Goal: Information Seeking & Learning: Learn about a topic

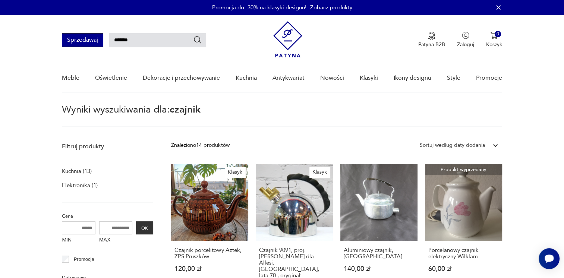
drag, startPoint x: 129, startPoint y: 40, endPoint x: 76, endPoint y: 40, distance: 53.3
click at [76, 40] on div "Sprzedawaj *******" at bounding box center [134, 40] width 144 height 14
type input "*******"
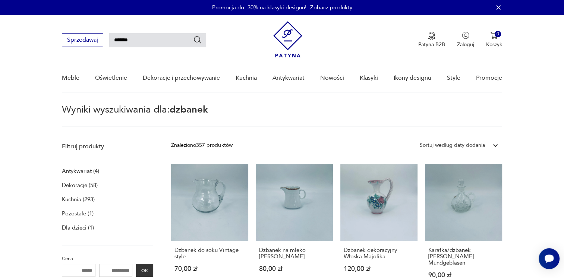
click at [74, 199] on p "Kuchnia (293)" at bounding box center [78, 199] width 33 height 10
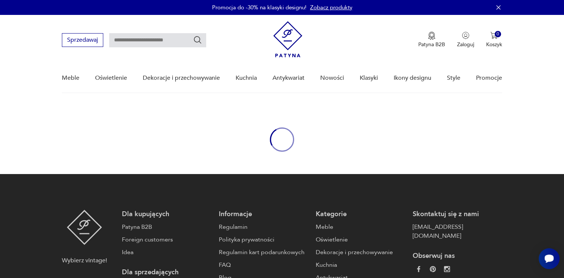
type input "*******"
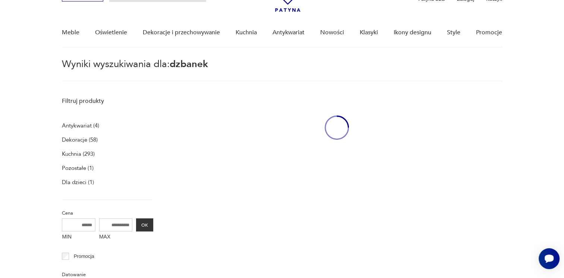
scroll to position [26, 0]
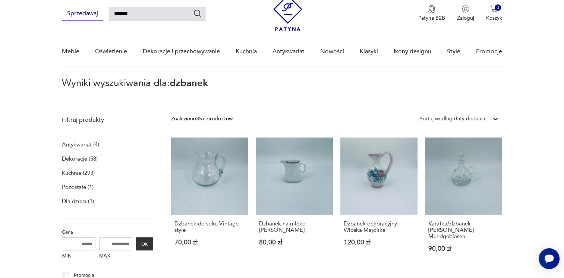
click at [155, 19] on input "*******" at bounding box center [157, 14] width 97 height 14
type input "**********"
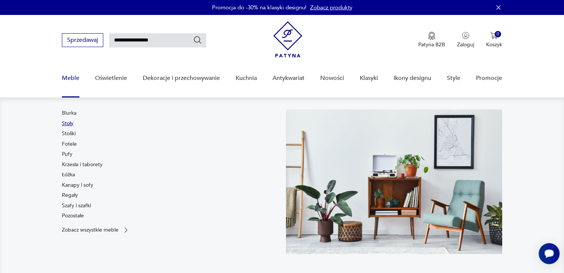
click at [68, 123] on link "Stoły" at bounding box center [68, 123] width 12 height 7
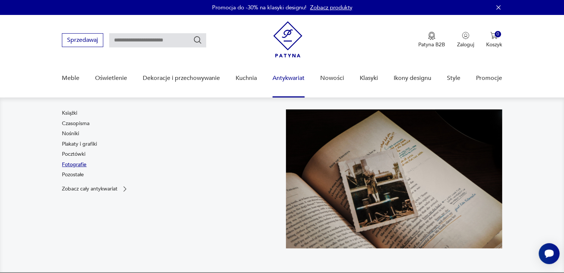
click at [69, 165] on link "Fotografie" at bounding box center [74, 164] width 25 height 7
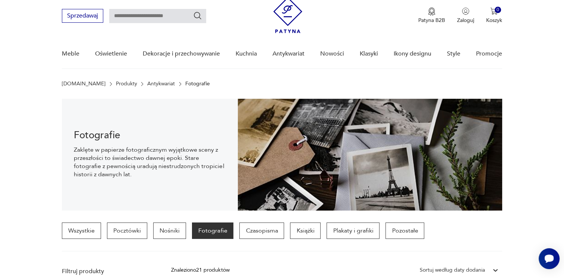
scroll to position [37, 0]
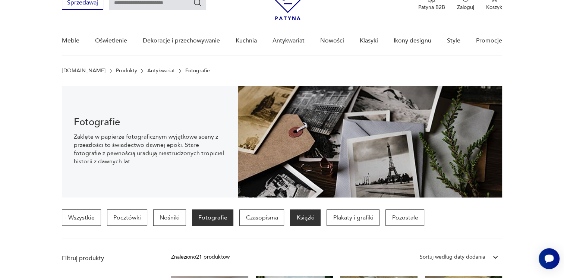
click at [298, 213] on p "Książki" at bounding box center [305, 218] width 31 height 16
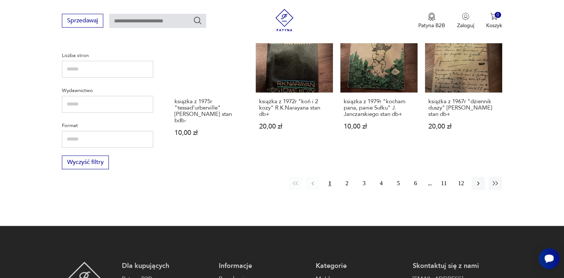
scroll to position [735, 0]
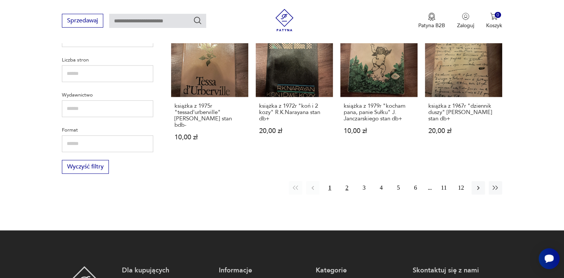
click at [347, 181] on button "2" at bounding box center [347, 187] width 13 height 13
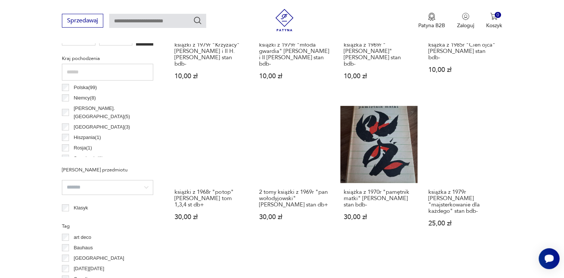
scroll to position [362, 0]
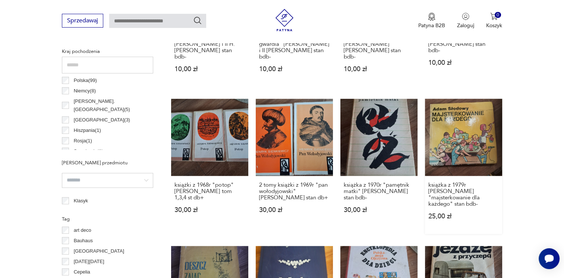
click at [460, 134] on link "książka z 1979r [PERSON_NAME] "majsterkowanie dla każdego" stan bdb- 25,00 zł" at bounding box center [463, 166] width 77 height 135
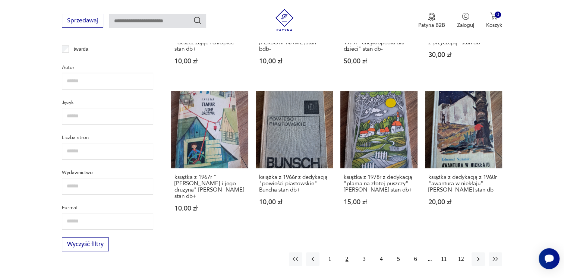
scroll to position [660, 0]
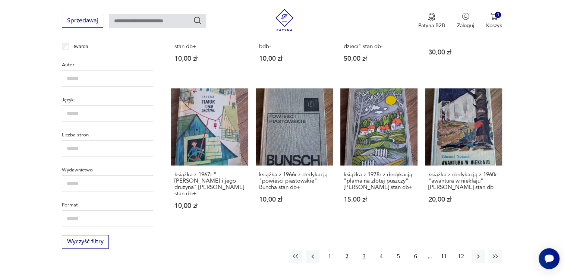
click at [364, 250] on button "3" at bounding box center [364, 256] width 13 height 13
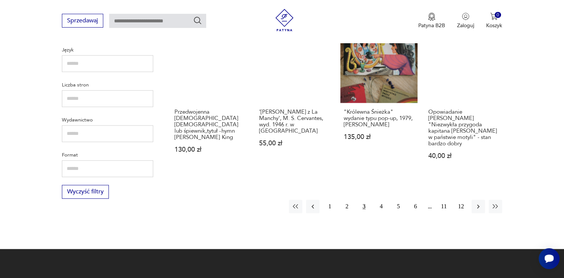
scroll to position [698, 0]
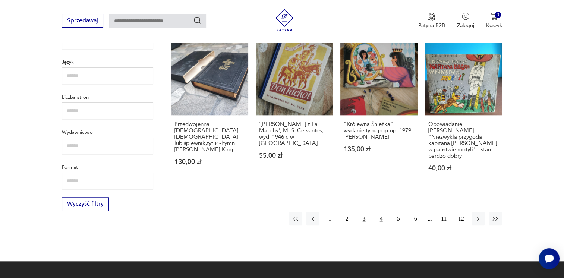
click at [379, 212] on button "4" at bounding box center [381, 218] width 13 height 13
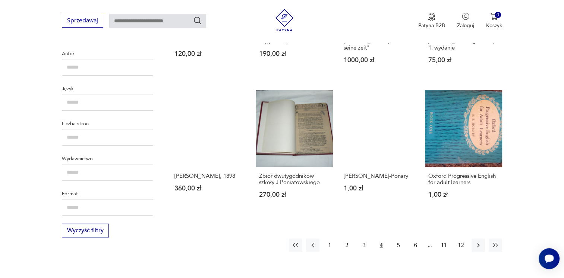
scroll to position [735, 0]
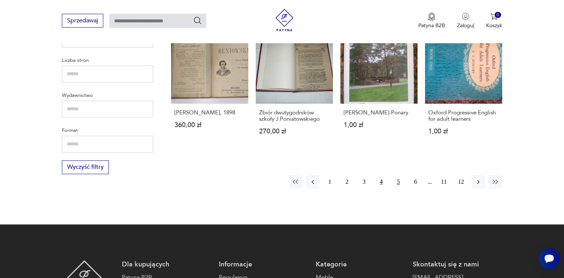
click at [398, 175] on button "5" at bounding box center [398, 181] width 13 height 13
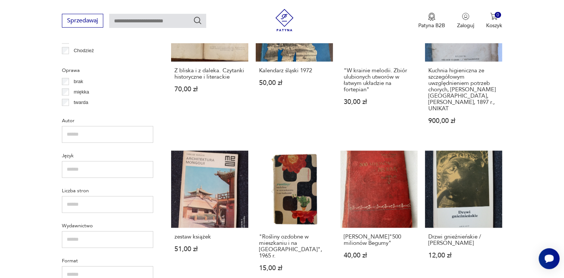
scroll to position [698, 0]
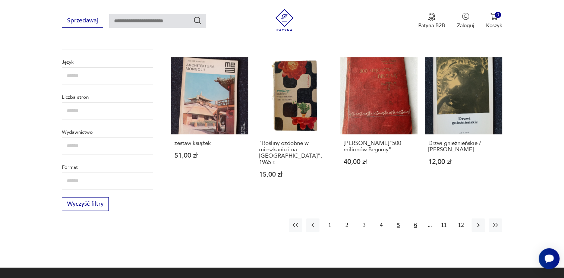
click at [416, 219] on button "6" at bounding box center [415, 225] width 13 height 13
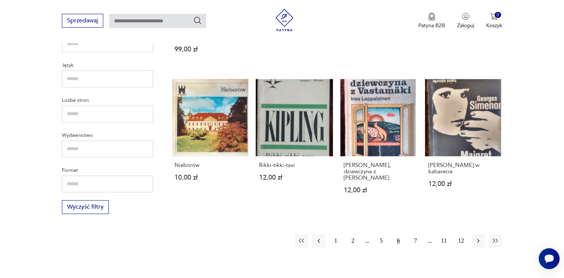
scroll to position [735, 0]
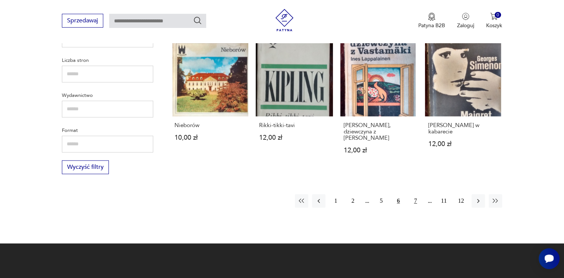
click at [416, 194] on button "7" at bounding box center [415, 200] width 13 height 13
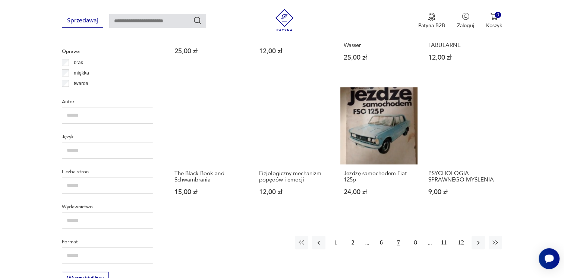
scroll to position [661, 0]
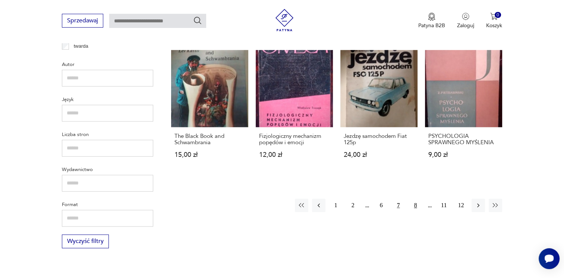
click at [413, 203] on button "8" at bounding box center [415, 205] width 13 height 13
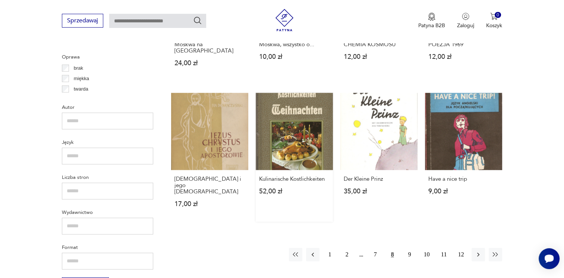
scroll to position [623, 0]
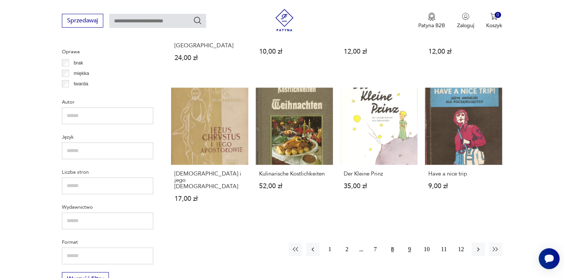
click at [408, 243] on button "9" at bounding box center [409, 249] width 13 height 13
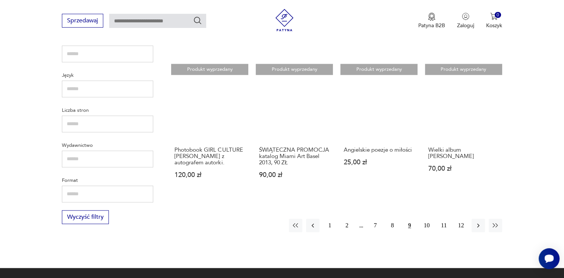
scroll to position [698, 0]
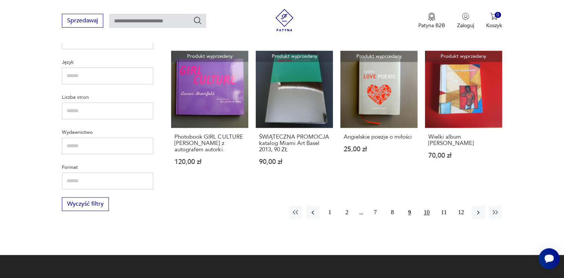
click at [427, 206] on button "10" at bounding box center [426, 212] width 13 height 13
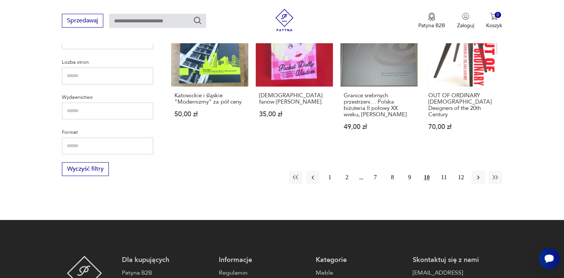
scroll to position [735, 0]
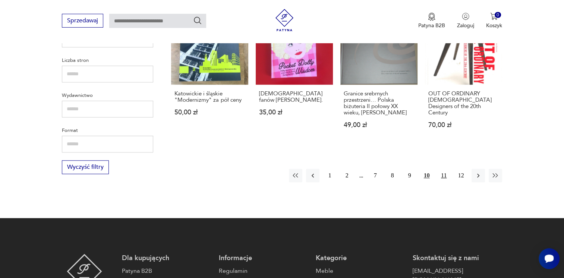
click at [441, 174] on button "11" at bounding box center [444, 175] width 13 height 13
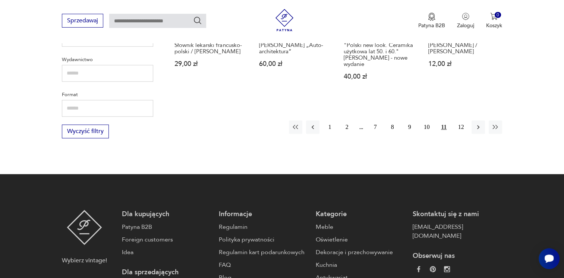
scroll to position [773, 0]
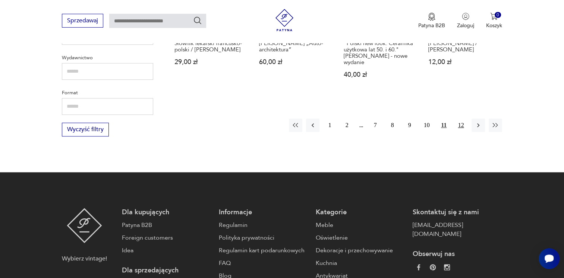
click at [460, 119] on button "12" at bounding box center [461, 125] width 13 height 13
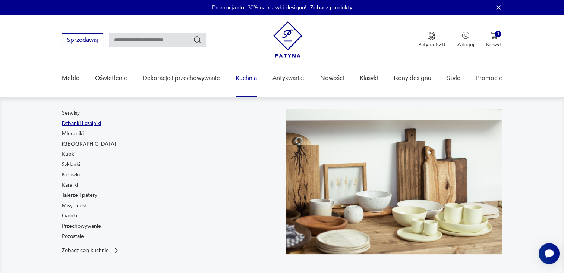
click at [80, 123] on link "Dzbanki i czajniki" at bounding box center [81, 123] width 39 height 7
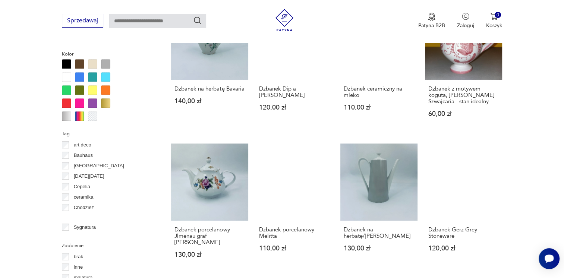
scroll to position [698, 0]
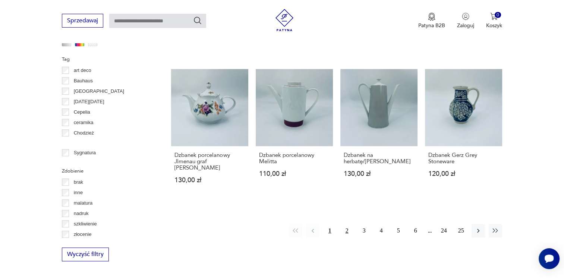
click at [347, 230] on button "2" at bounding box center [347, 230] width 13 height 13
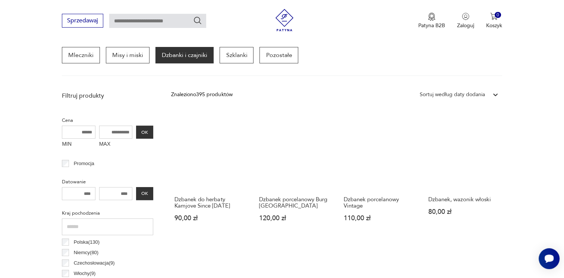
scroll to position [235, 0]
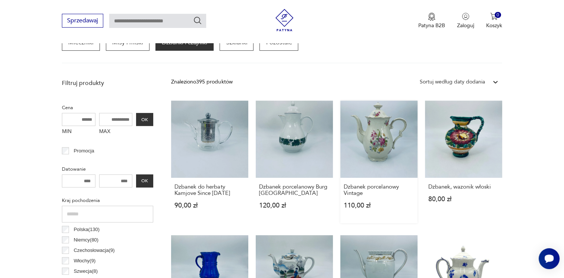
click at [370, 142] on link "Dzbanek porcelanowy Vintage 110,00 zł" at bounding box center [379, 162] width 77 height 123
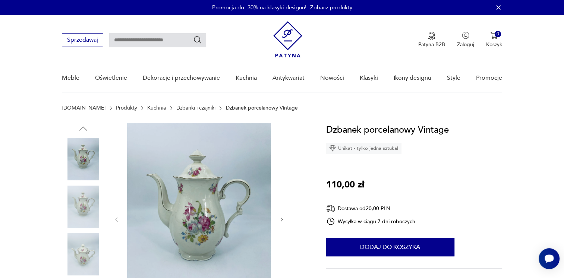
click at [210, 217] on img at bounding box center [199, 219] width 144 height 192
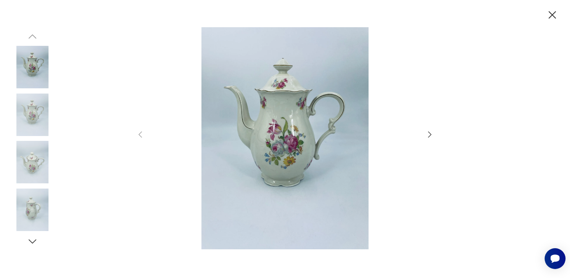
click at [274, 154] on img at bounding box center [285, 138] width 266 height 223
click at [436, 134] on div at bounding box center [285, 139] width 570 height 278
click at [430, 135] on icon "button" at bounding box center [429, 135] width 3 height 6
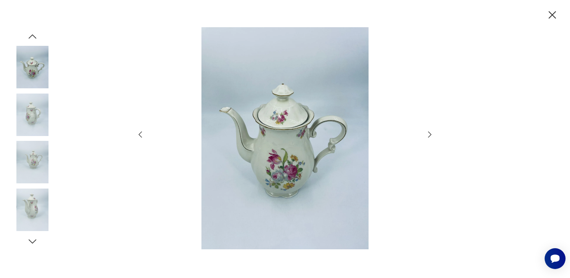
click at [549, 14] on icon "button" at bounding box center [552, 15] width 13 height 13
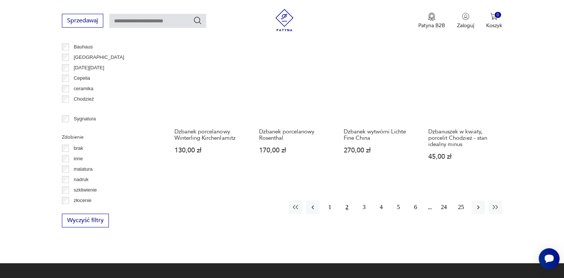
scroll to position [683, 0]
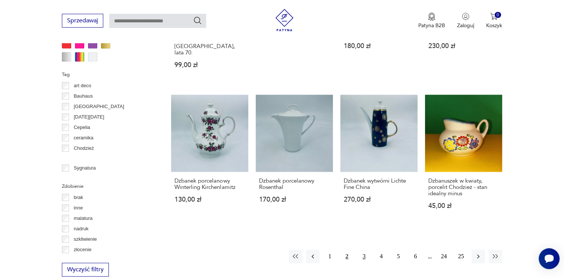
click at [364, 250] on button "3" at bounding box center [364, 256] width 13 height 13
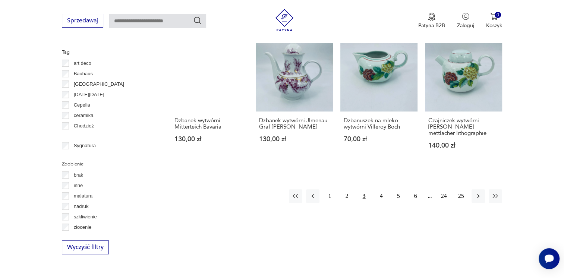
scroll to position [720, 0]
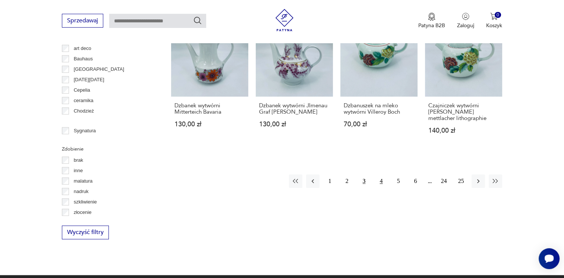
click at [381, 181] on button "4" at bounding box center [381, 181] width 13 height 13
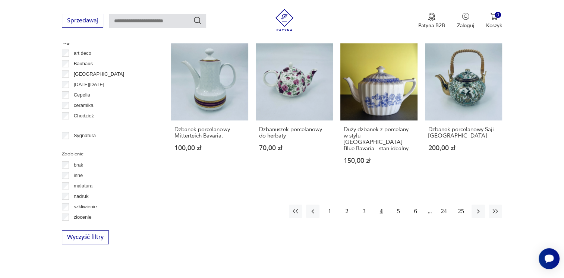
scroll to position [720, 0]
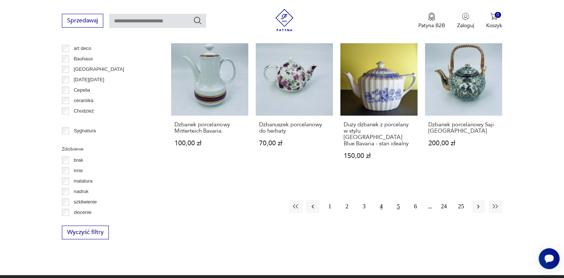
click at [398, 200] on button "5" at bounding box center [398, 206] width 13 height 13
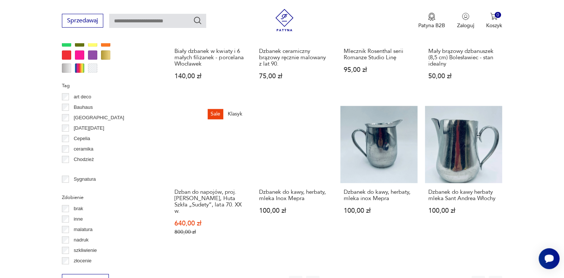
scroll to position [757, 0]
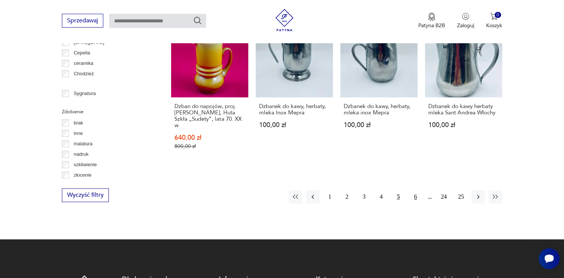
click at [415, 190] on button "6" at bounding box center [415, 196] width 13 height 13
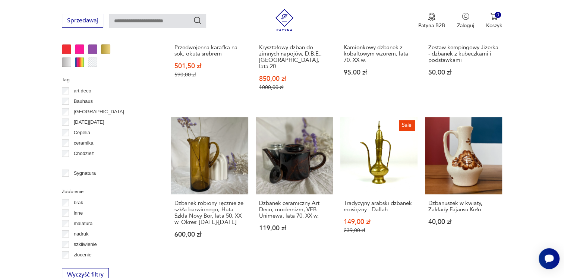
scroll to position [720, 0]
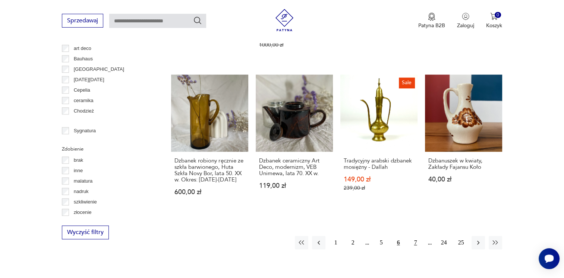
click at [417, 236] on button "7" at bounding box center [415, 242] width 13 height 13
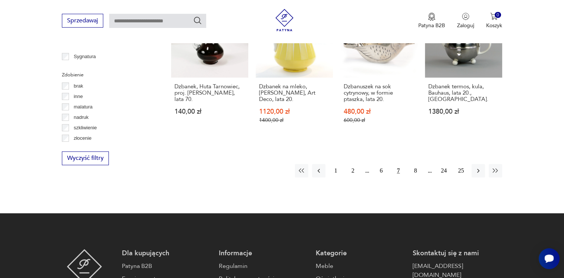
scroll to position [795, 0]
click at [415, 164] on button "8" at bounding box center [415, 170] width 13 height 13
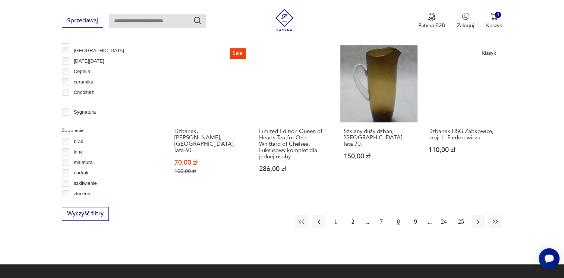
scroll to position [757, 0]
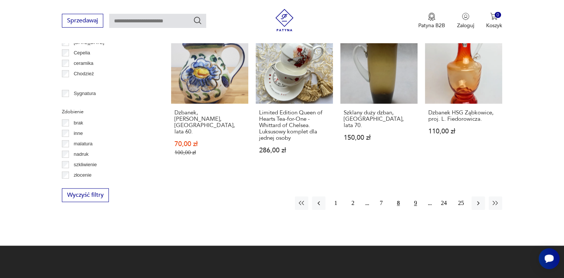
click at [416, 197] on button "9" at bounding box center [415, 203] width 13 height 13
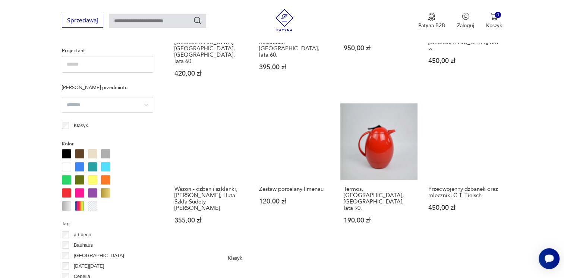
scroll to position [720, 0]
